Goal: Ask a question

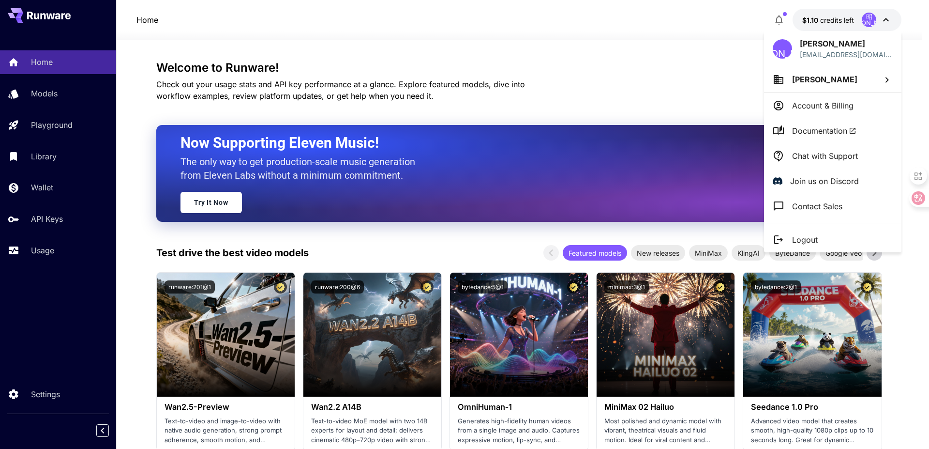
click at [848, 154] on p "Chat with Support" at bounding box center [825, 156] width 66 height 12
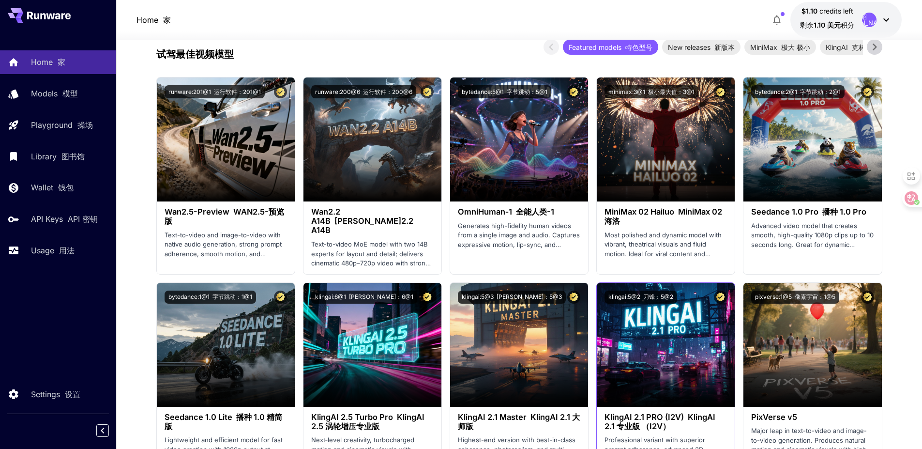
scroll to position [194, 0]
